Goal: Check status: Check status

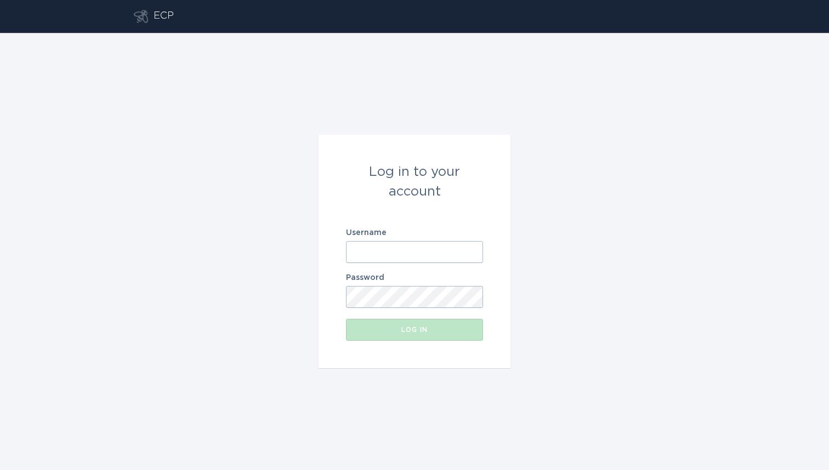
type input "demandresponseopstest@gmail.com"
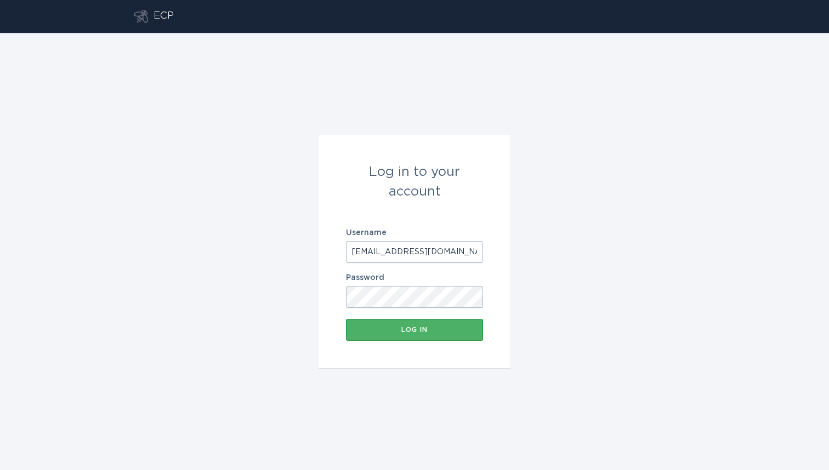
click at [420, 331] on div "Log in" at bounding box center [414, 330] width 126 height 7
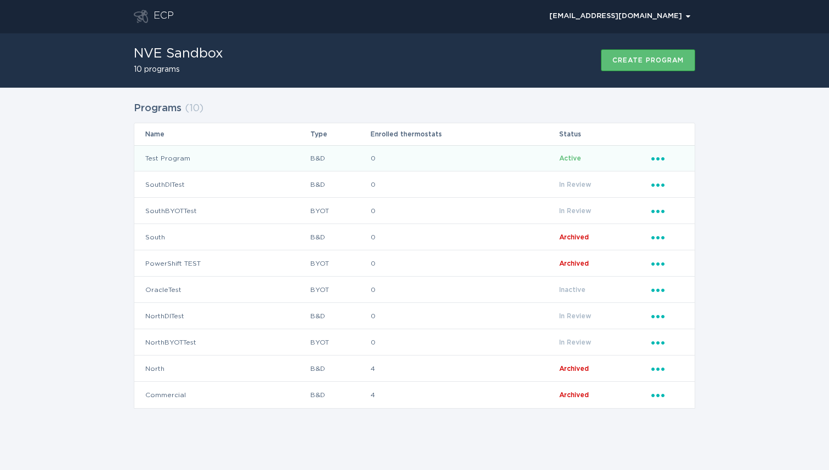
click at [168, 157] on td "Test Program" at bounding box center [221, 158] width 175 height 26
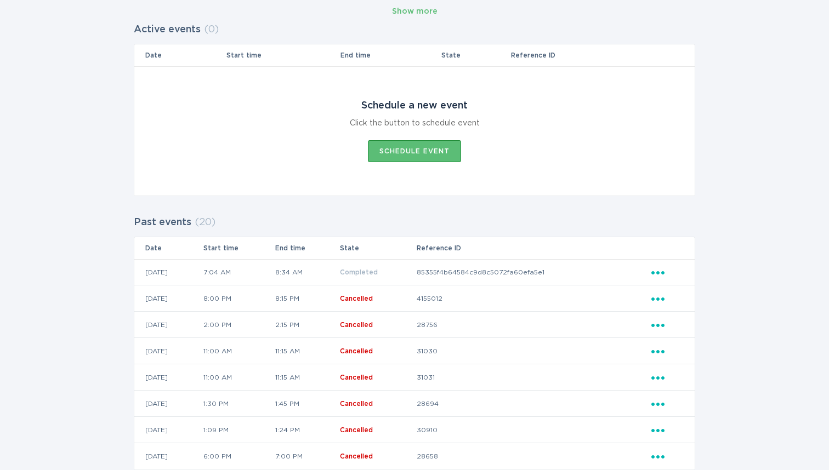
scroll to position [55, 0]
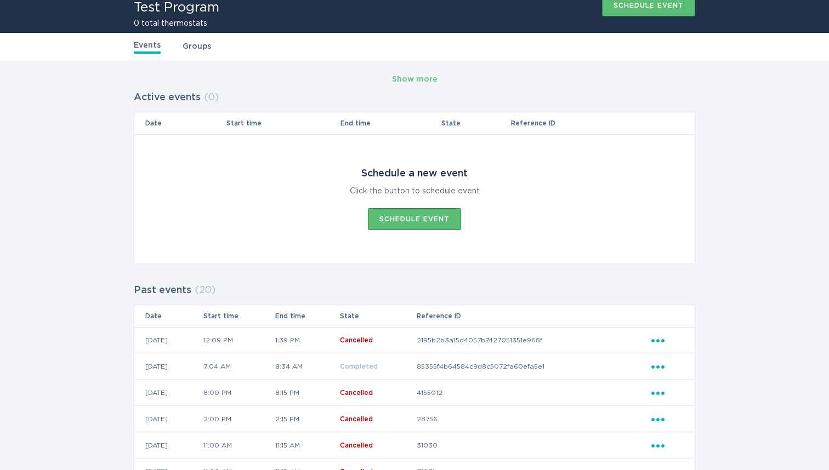
scroll to position [58, 0]
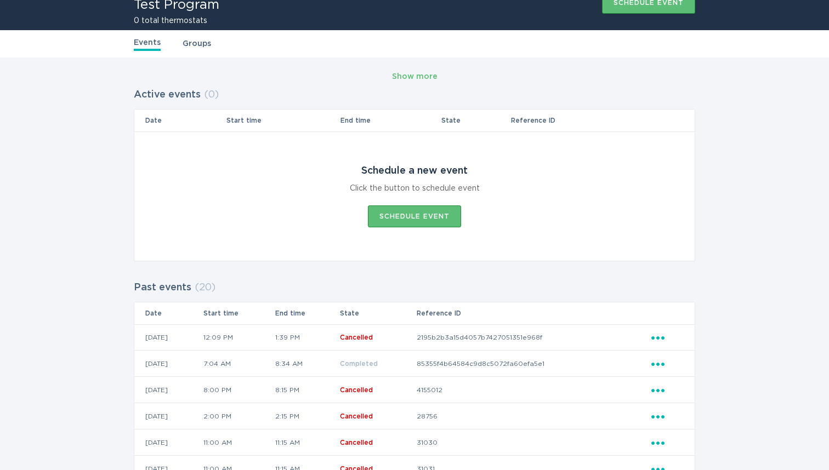
click at [657, 364] on icon "Ellipsis" at bounding box center [658, 362] width 15 height 9
click at [737, 300] on div "Show more Active events ( 0 ) Date Start time End time State Reference ID Sched…" at bounding box center [414, 468] width 829 height 821
click at [658, 337] on icon "Popover menu" at bounding box center [657, 338] width 13 height 3
click at [691, 353] on div "View event summary" at bounding box center [709, 356] width 114 height 25
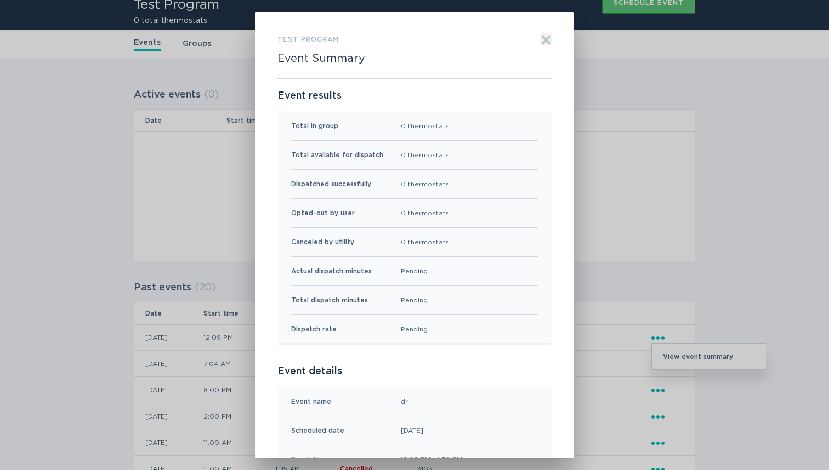
click at [547, 40] on icon "Exit" at bounding box center [546, 40] width 8 height 8
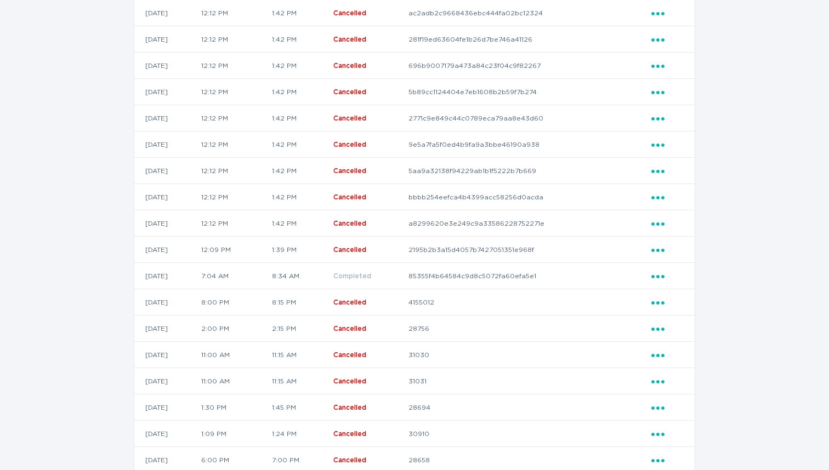
scroll to position [412, 0]
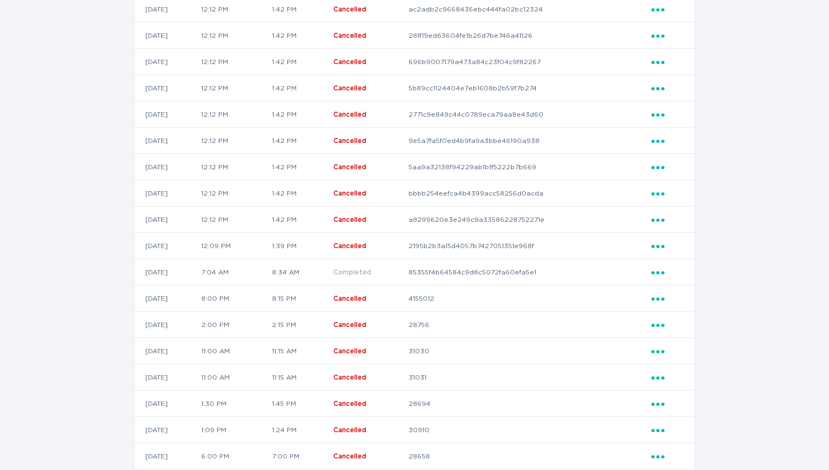
click at [658, 272] on icon "Popover menu" at bounding box center [657, 272] width 13 height 3
click at [683, 297] on div "View event summary" at bounding box center [709, 291] width 114 height 25
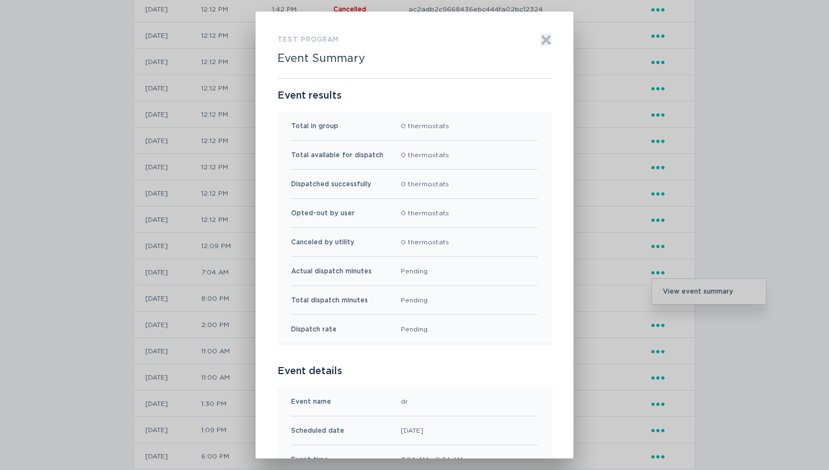
scroll to position [0, 0]
click at [548, 38] on icon "Exit" at bounding box center [546, 40] width 8 height 8
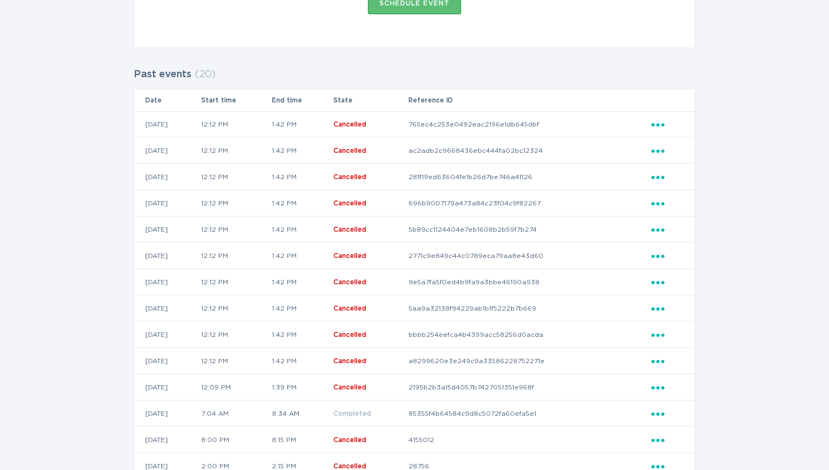
scroll to position [272, 0]
drag, startPoint x: 431, startPoint y: 123, endPoint x: 562, endPoint y: 120, distance: 131.1
click at [562, 120] on td "765ec4c253e0492eac2196e1db645dbf" at bounding box center [529, 123] width 243 height 26
copy td "765ec4c253e0492eac2196e1db645dbf"
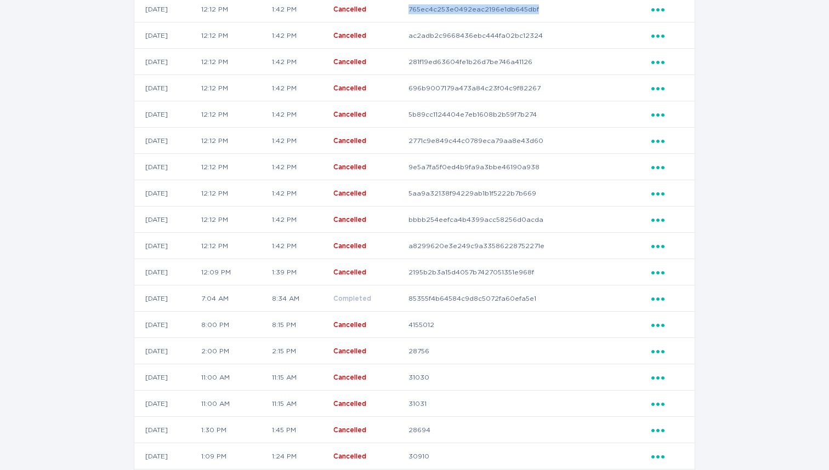
scroll to position [429, 0]
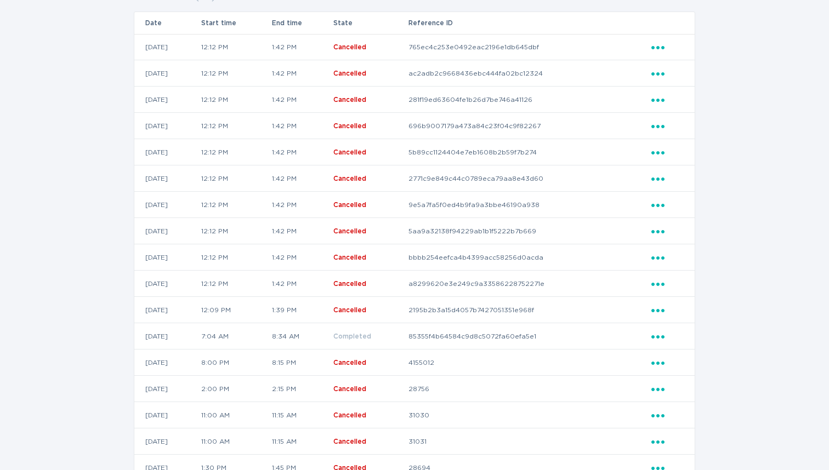
scroll to position [230, 0]
